Goal: Task Accomplishment & Management: Use online tool/utility

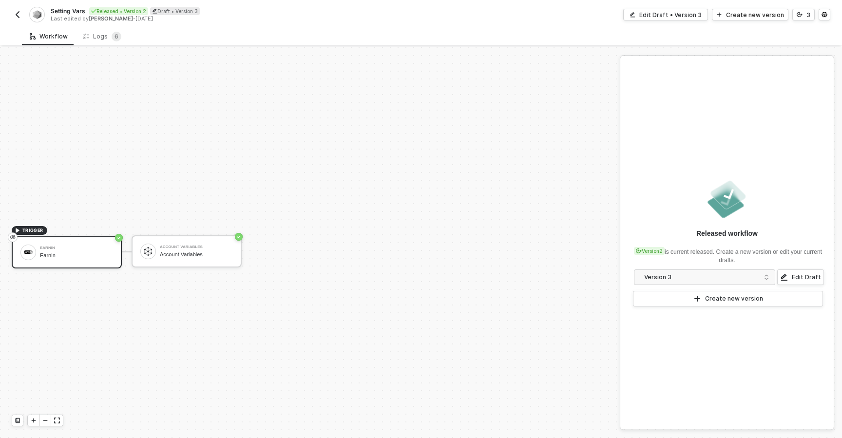
scroll to position [18, 0]
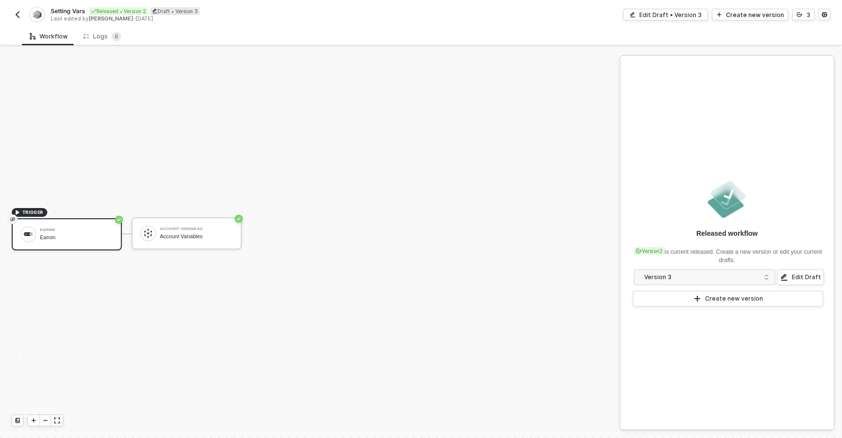
click at [17, 14] on img "button" at bounding box center [18, 15] width 8 height 8
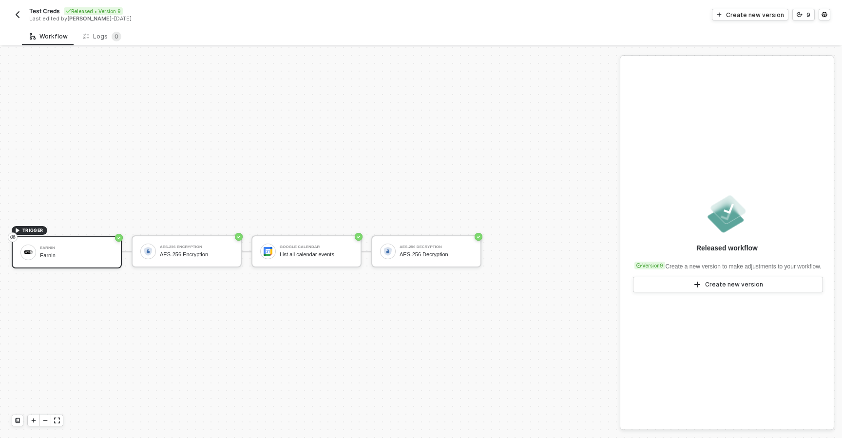
scroll to position [18, 0]
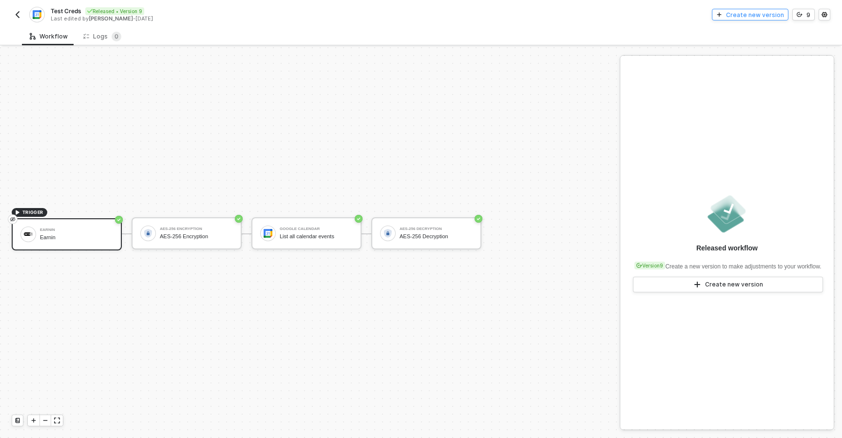
click at [731, 17] on div "Create new version" at bounding box center [755, 15] width 58 height 8
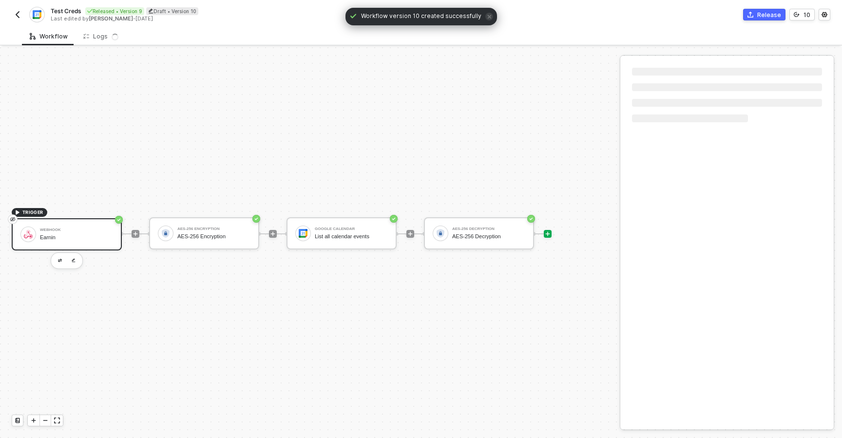
click at [547, 234] on icon "icon-play" at bounding box center [548, 233] width 4 height 4
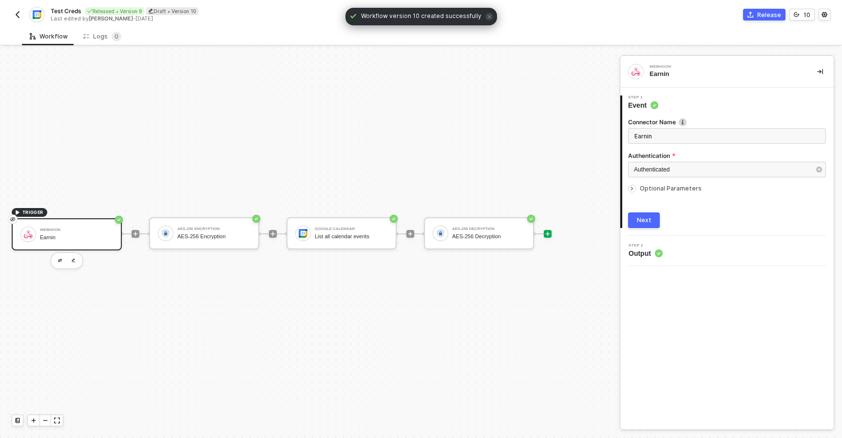
click at [547, 235] on icon "icon-play" at bounding box center [548, 234] width 6 height 6
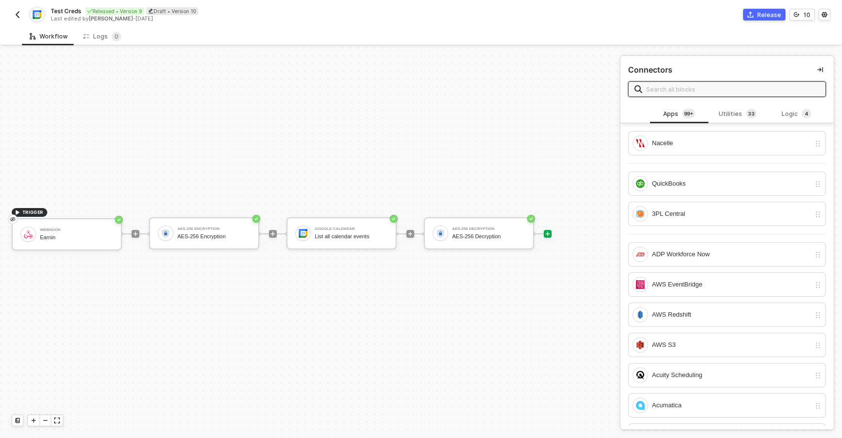
click at [728, 89] on input "text" at bounding box center [732, 89] width 173 height 11
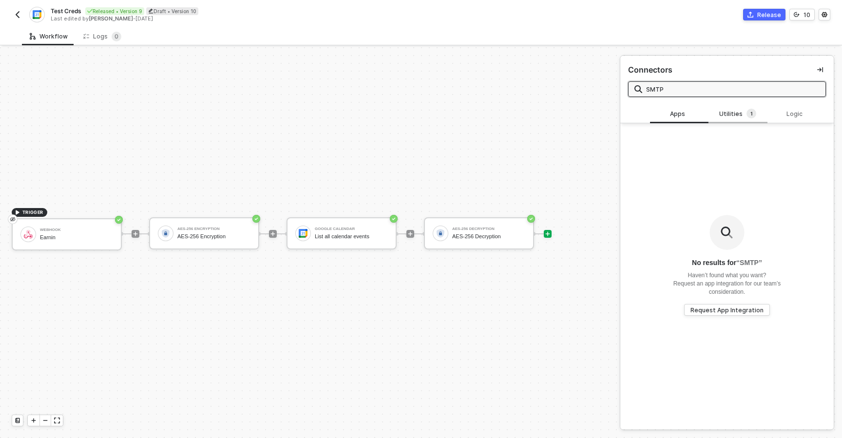
type input "SMTP"
click at [738, 114] on div "Utilities 1" at bounding box center [737, 114] width 43 height 11
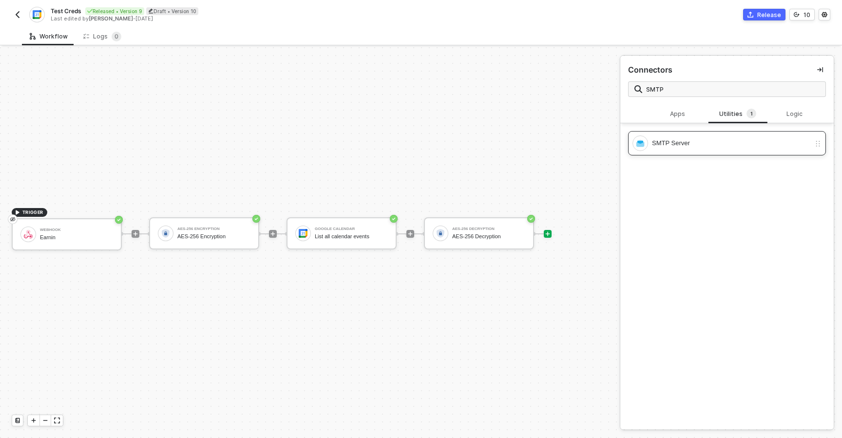
click at [670, 140] on div "SMTP Server" at bounding box center [731, 143] width 158 height 11
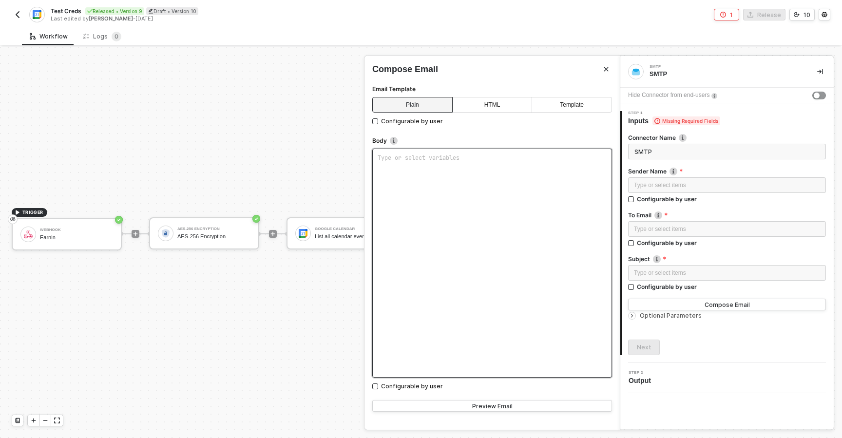
click at [561, 229] on div "Type or select variables ﻿" at bounding box center [492, 263] width 240 height 229
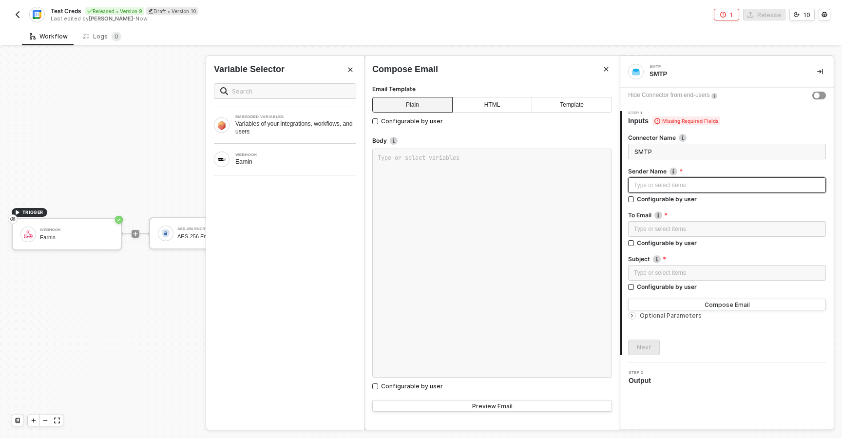
click at [640, 188] on div "Type or select items ﻿" at bounding box center [727, 185] width 186 height 9
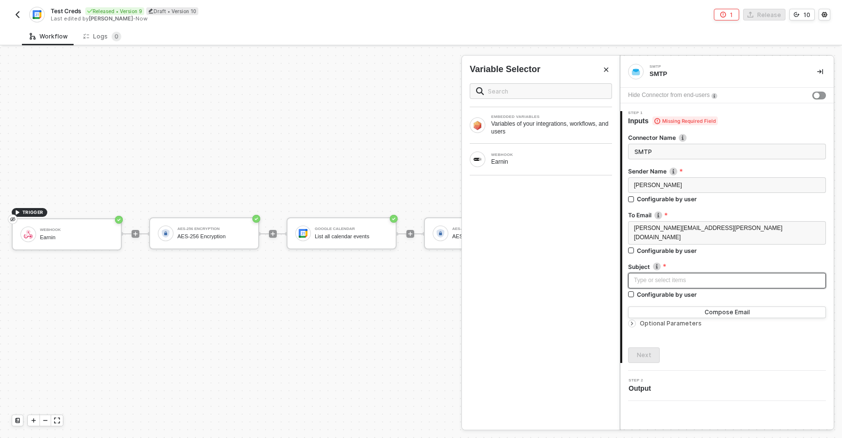
click at [670, 276] on div "Type or select items ﻿" at bounding box center [727, 280] width 186 height 9
click at [656, 347] on button "Next" at bounding box center [644, 355] width 32 height 16
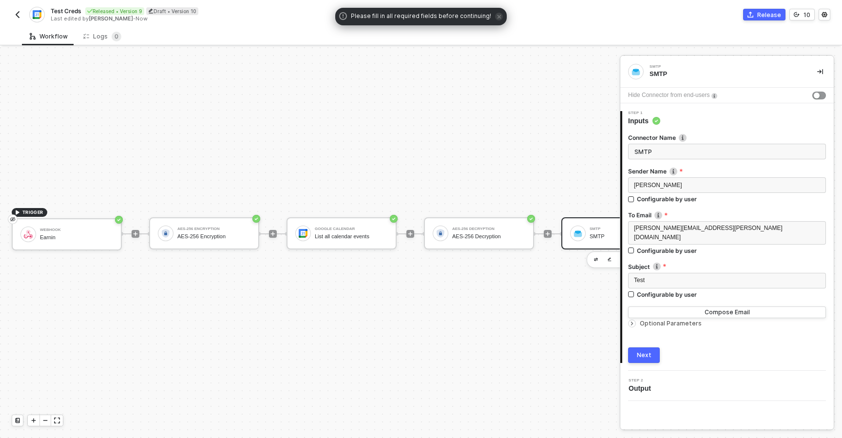
click at [645, 351] on div "Next" at bounding box center [644, 355] width 15 height 8
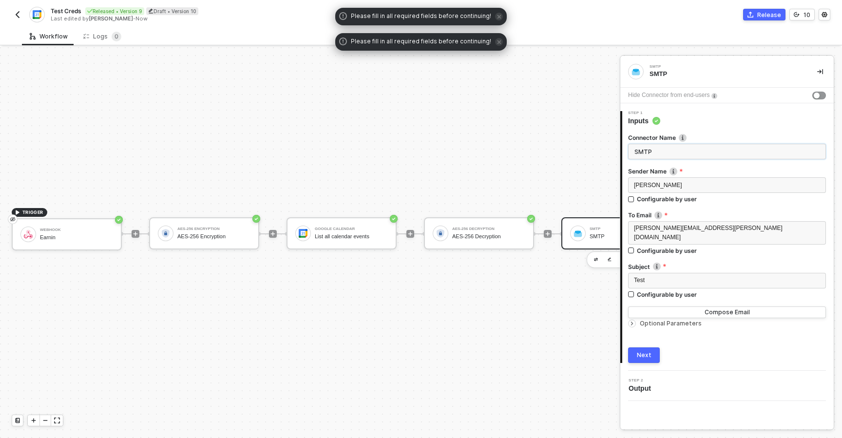
click at [661, 147] on input "SMTP" at bounding box center [727, 152] width 198 height 16
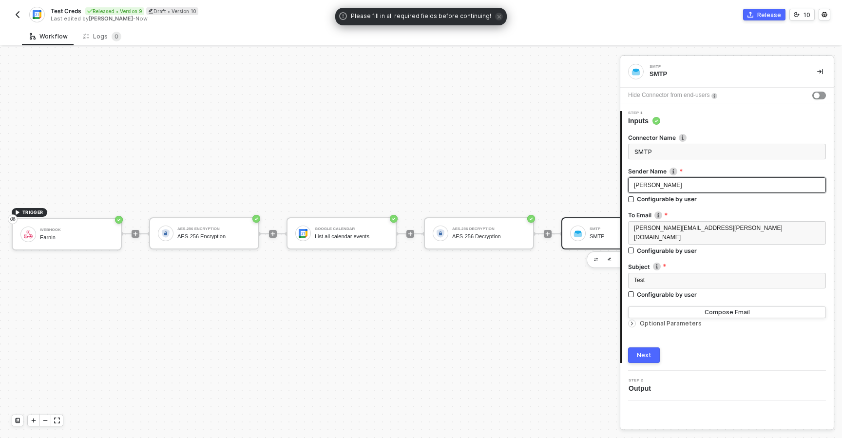
click at [663, 192] on div "[PERSON_NAME]" at bounding box center [727, 185] width 198 height 16
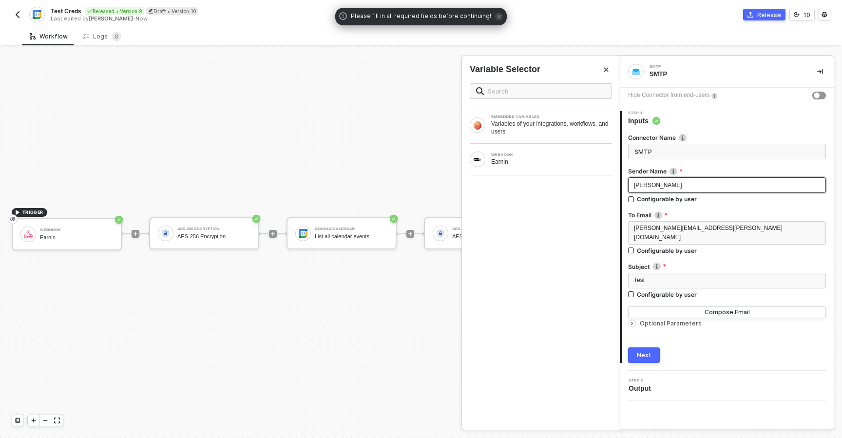
click at [658, 186] on div "[PERSON_NAME]" at bounding box center [727, 185] width 186 height 9
click at [660, 148] on input "SMTP" at bounding box center [727, 152] width 198 height 16
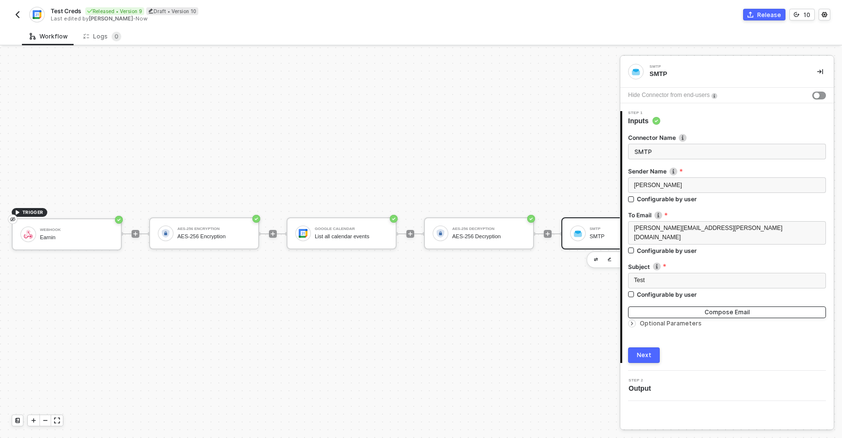
click at [645, 307] on button "Compose Email" at bounding box center [727, 313] width 198 height 12
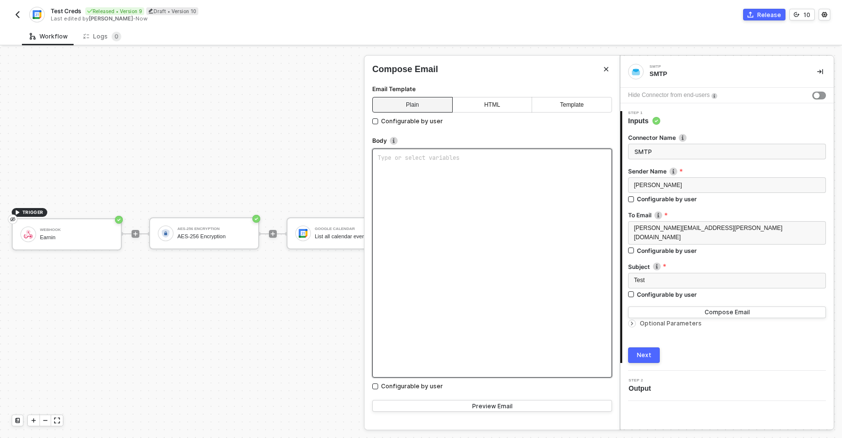
click at [592, 275] on div "Type or select variables ﻿" at bounding box center [492, 263] width 240 height 229
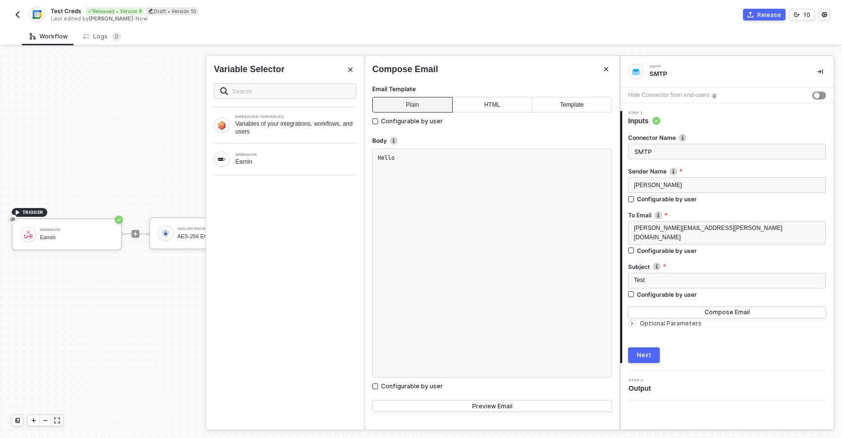
click at [647, 351] on div "Next" at bounding box center [644, 355] width 15 height 8
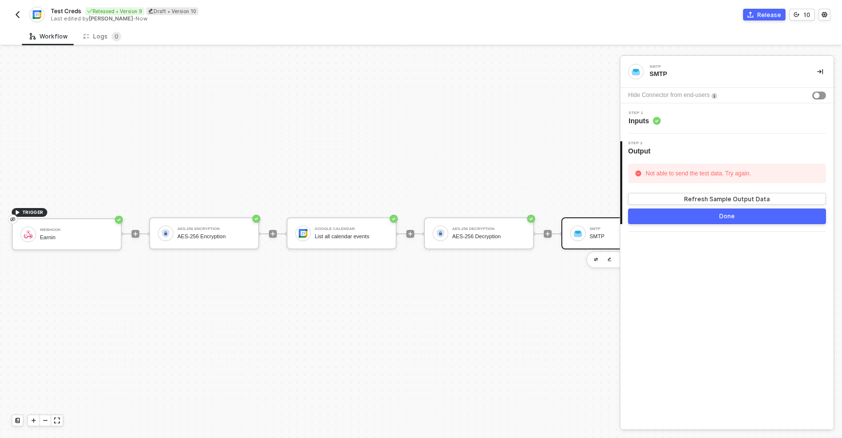
click at [718, 216] on button "Done" at bounding box center [727, 217] width 198 height 16
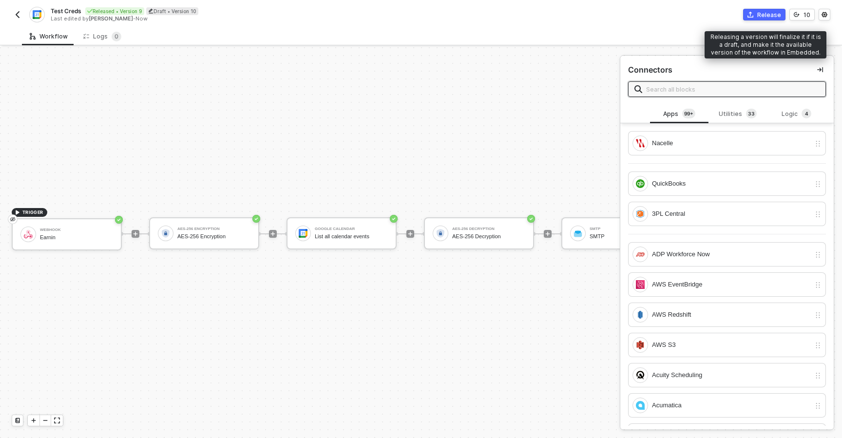
click at [766, 16] on div "Release" at bounding box center [769, 15] width 24 height 8
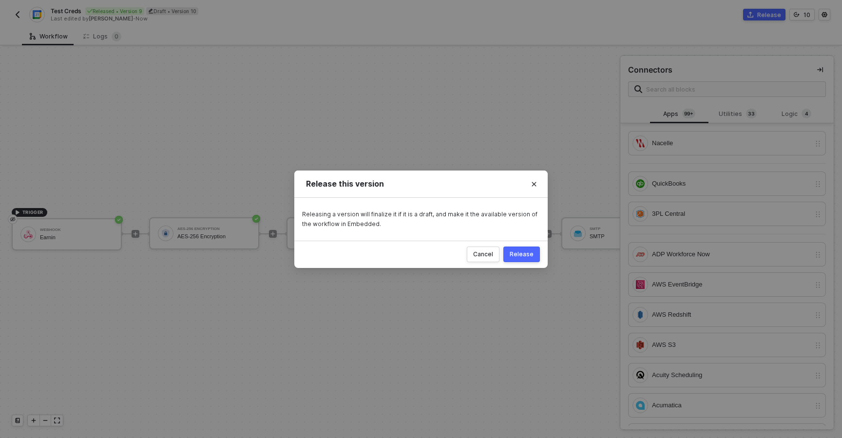
click at [533, 257] on div "Release" at bounding box center [522, 254] width 24 height 8
